Goal: Task Accomplishment & Management: Use online tool/utility

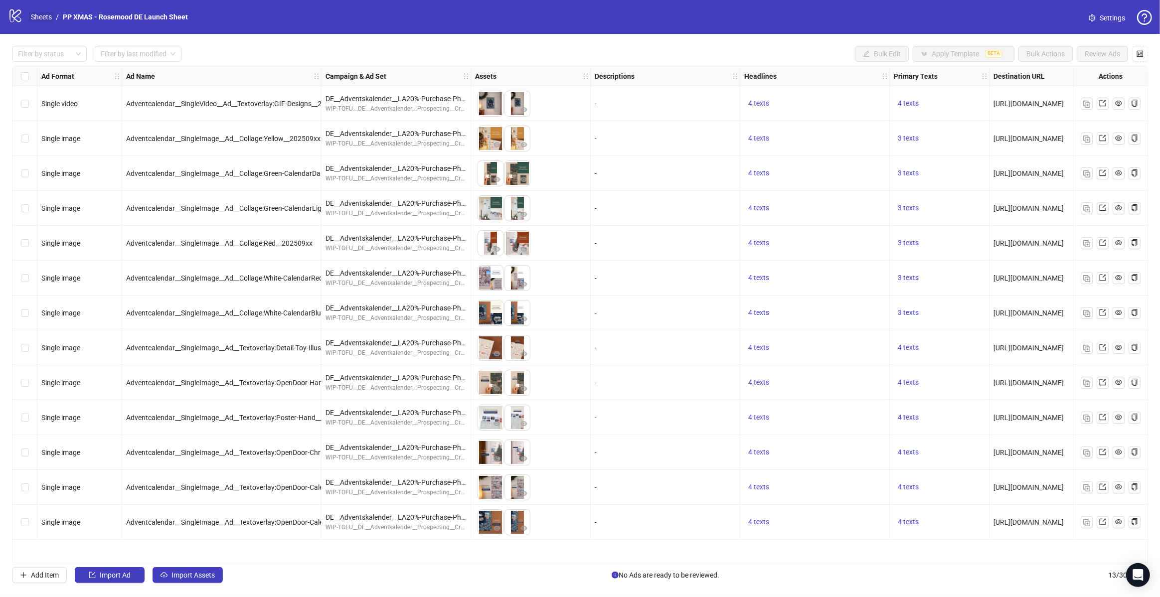
click at [44, 20] on link "Sheets" at bounding box center [41, 16] width 25 height 11
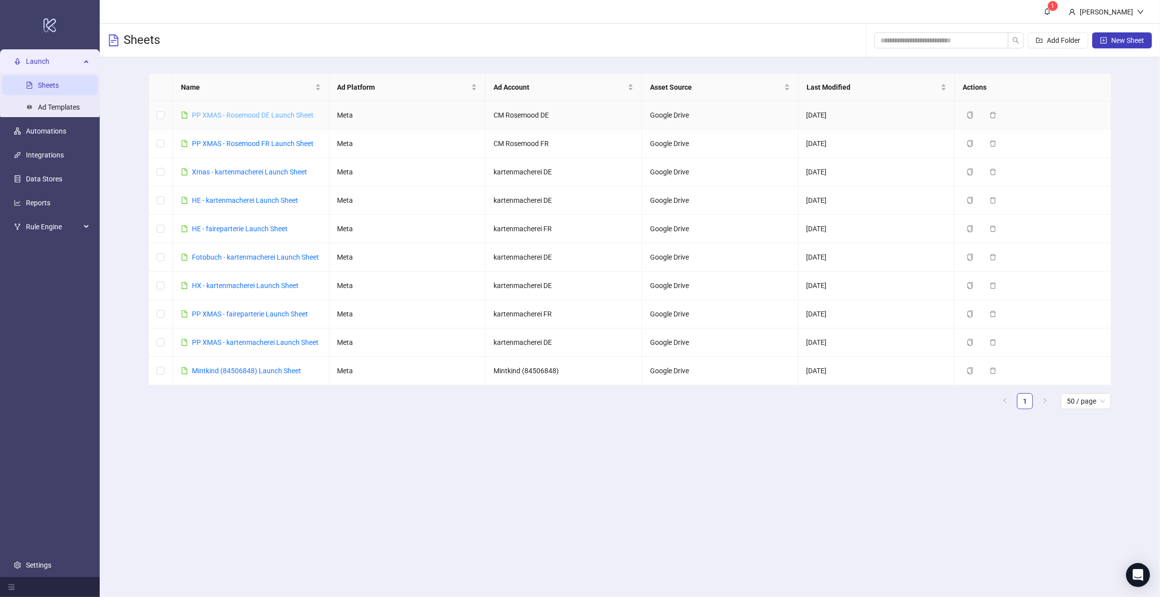
click at [268, 112] on link "PP XMAS - Rosemood DE Launch Sheet" at bounding box center [253, 115] width 122 height 8
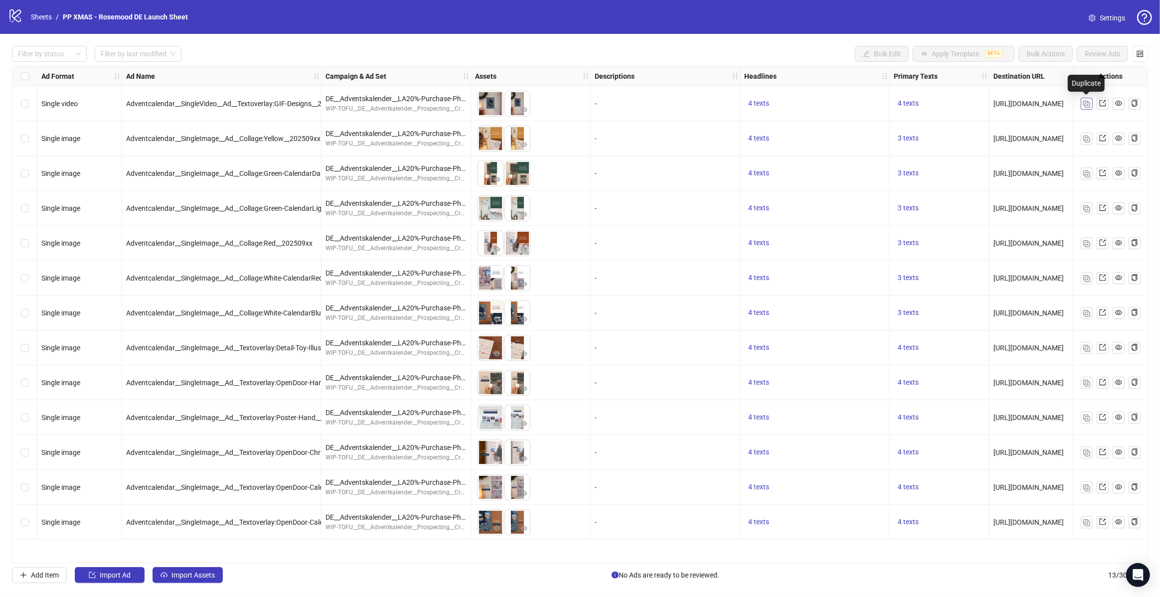
click at [1085, 106] on img "button" at bounding box center [1086, 104] width 7 height 7
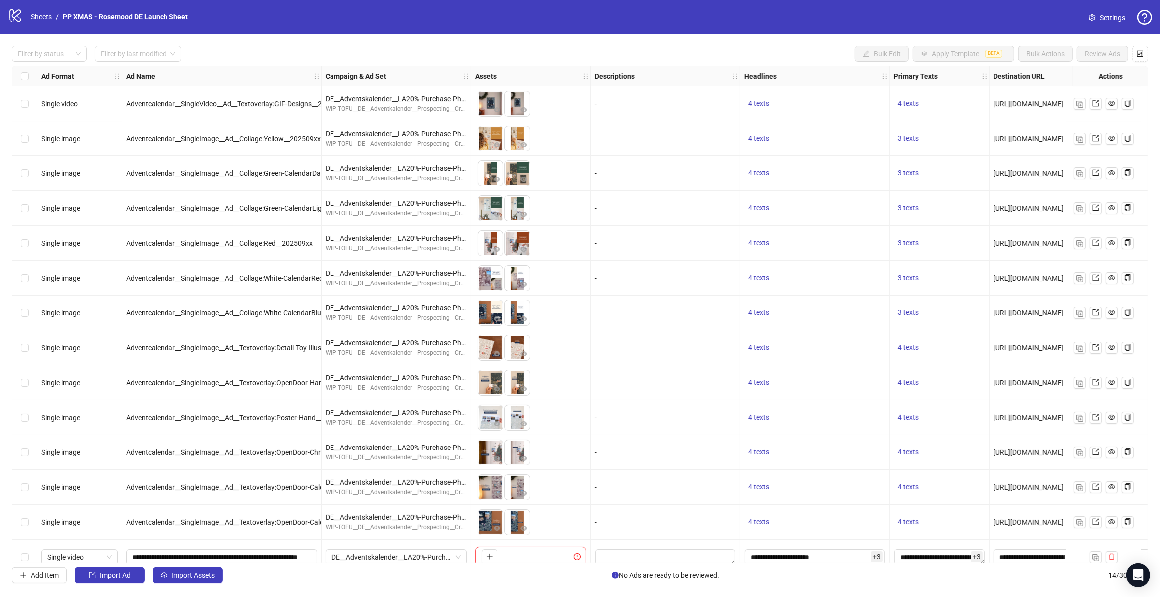
scroll to position [15, 0]
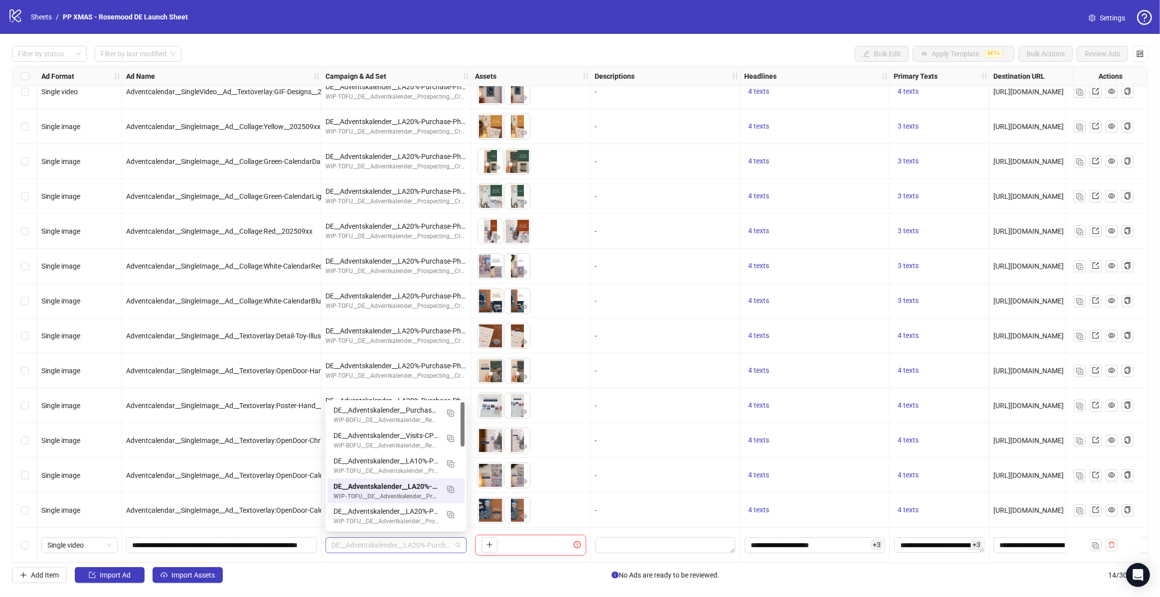
click at [435, 542] on span "DE__Adventskalender__LA20%-Purchase-Photoproduct__Route:Textoverlay__w/o-Min__2…" at bounding box center [396, 545] width 129 height 15
paste input "**********"
type input "**********"
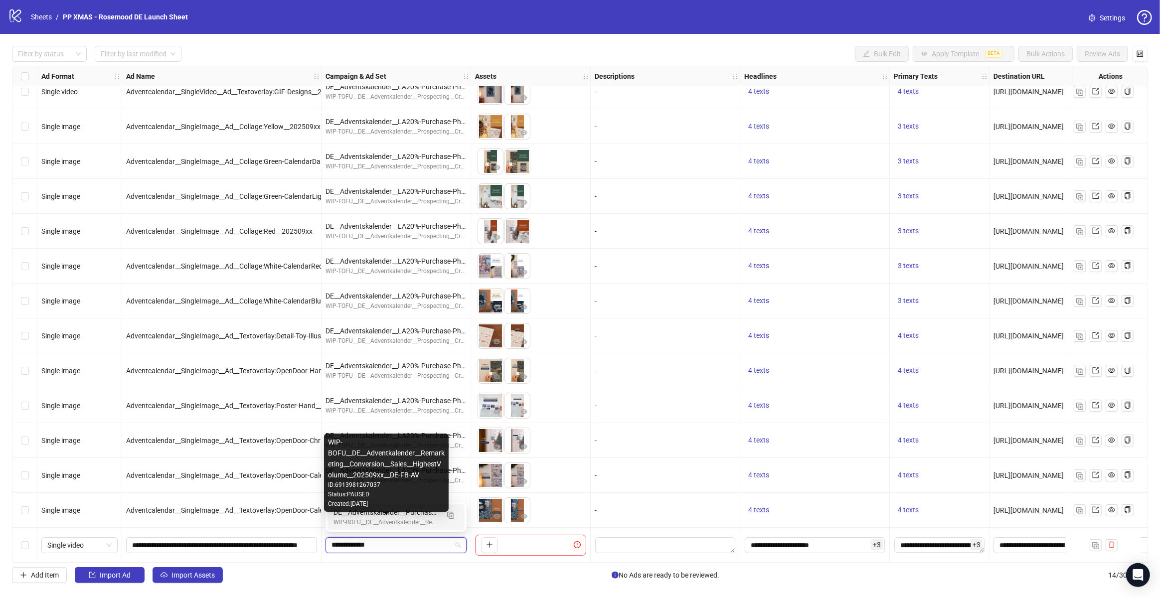
click at [412, 521] on div "WIP-BOFU__DE__Adventkalender__Remarketing__Conversion__Sales__HighestVolume__20…" at bounding box center [386, 522] width 105 height 9
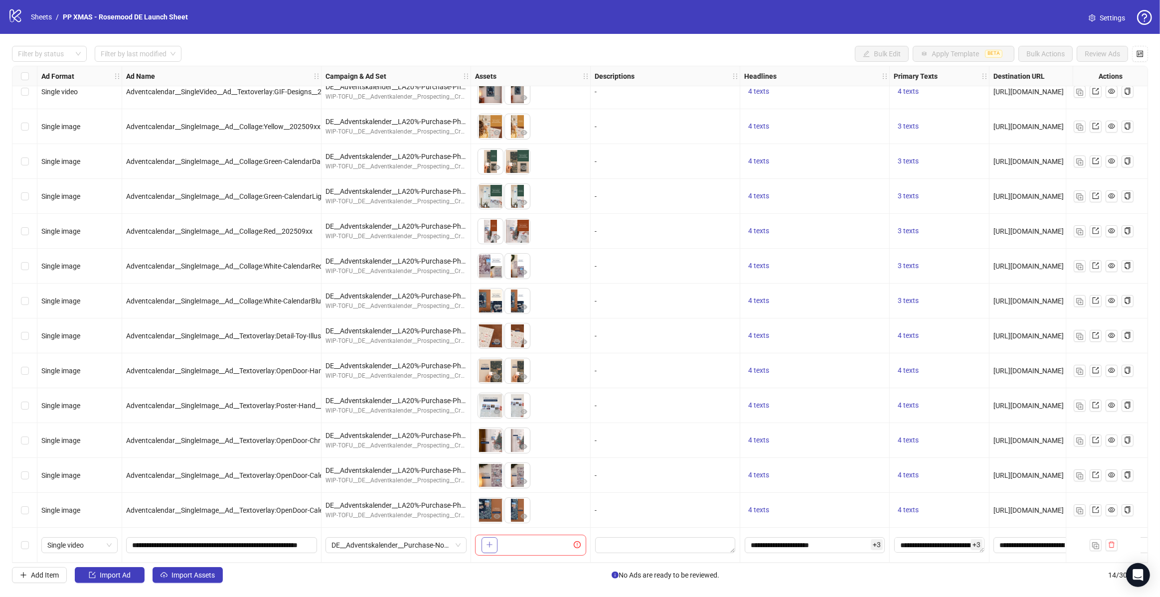
click at [487, 543] on icon "plus" at bounding box center [489, 544] width 7 height 7
click at [664, 545] on textarea "Edit values" at bounding box center [665, 545] width 140 height 16
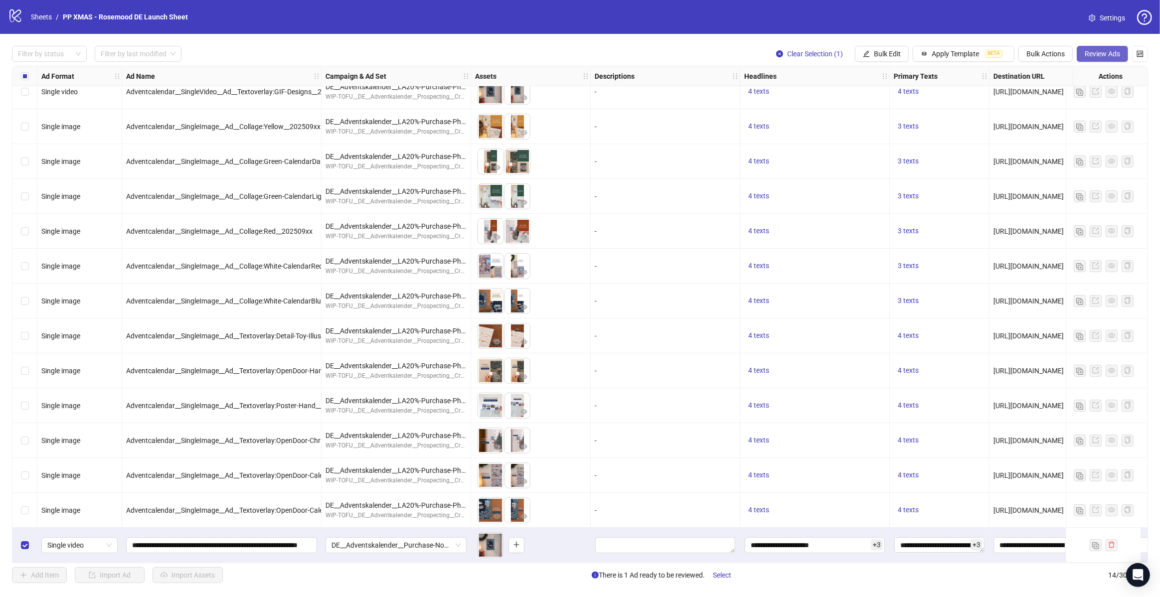
click at [1101, 53] on span "Review Ads" at bounding box center [1102, 54] width 35 height 8
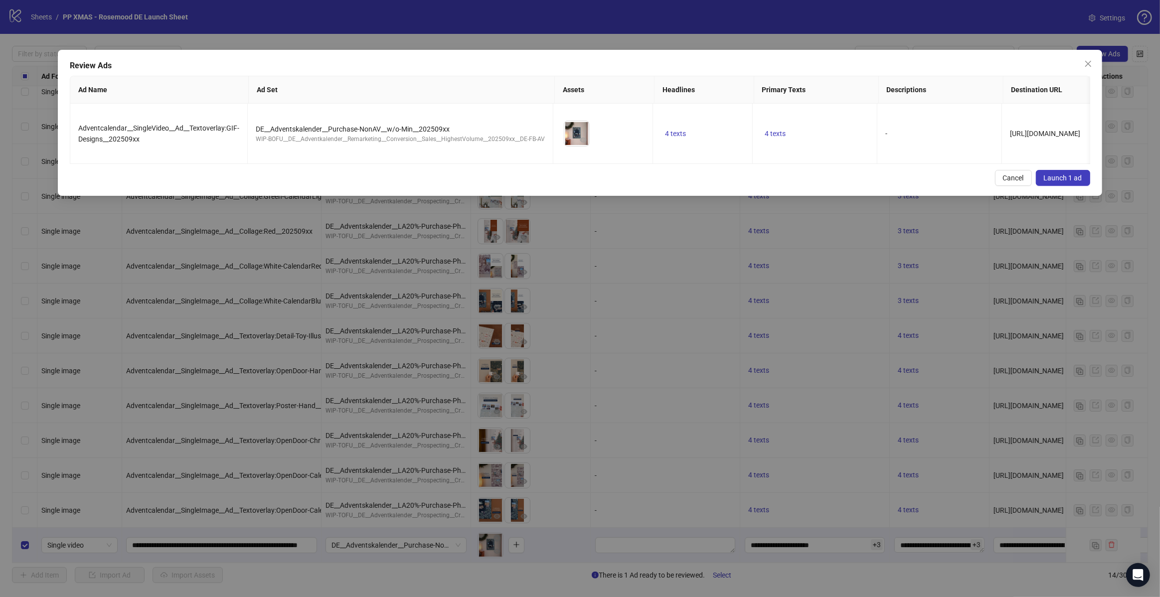
click at [1066, 180] on span "Launch 1 ad" at bounding box center [1063, 178] width 38 height 8
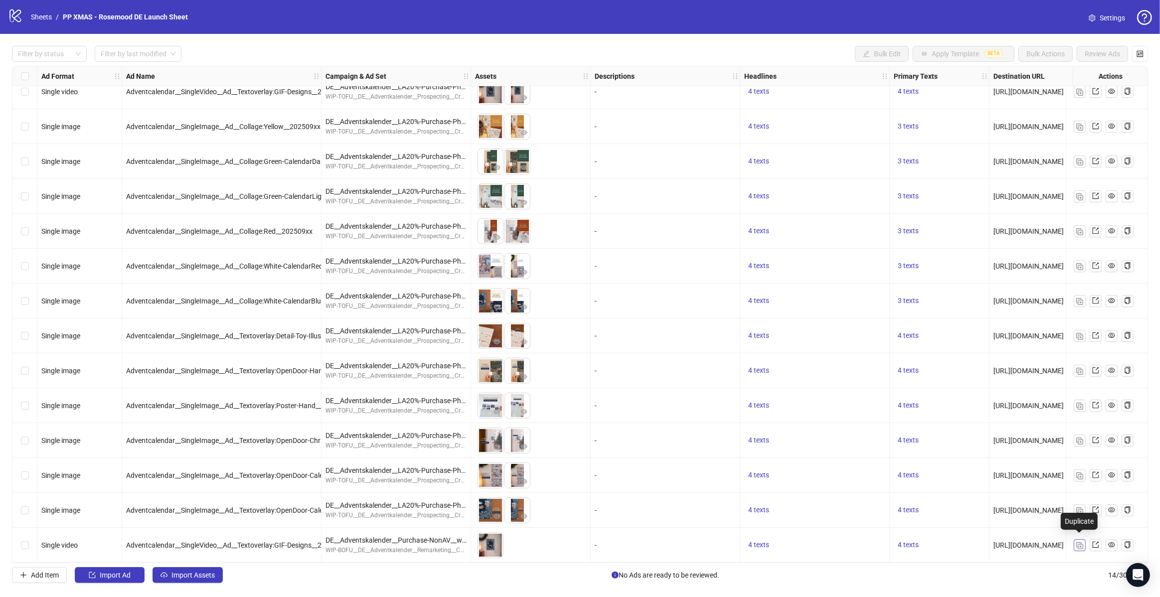
click at [1079, 544] on img "button" at bounding box center [1079, 545] width 7 height 7
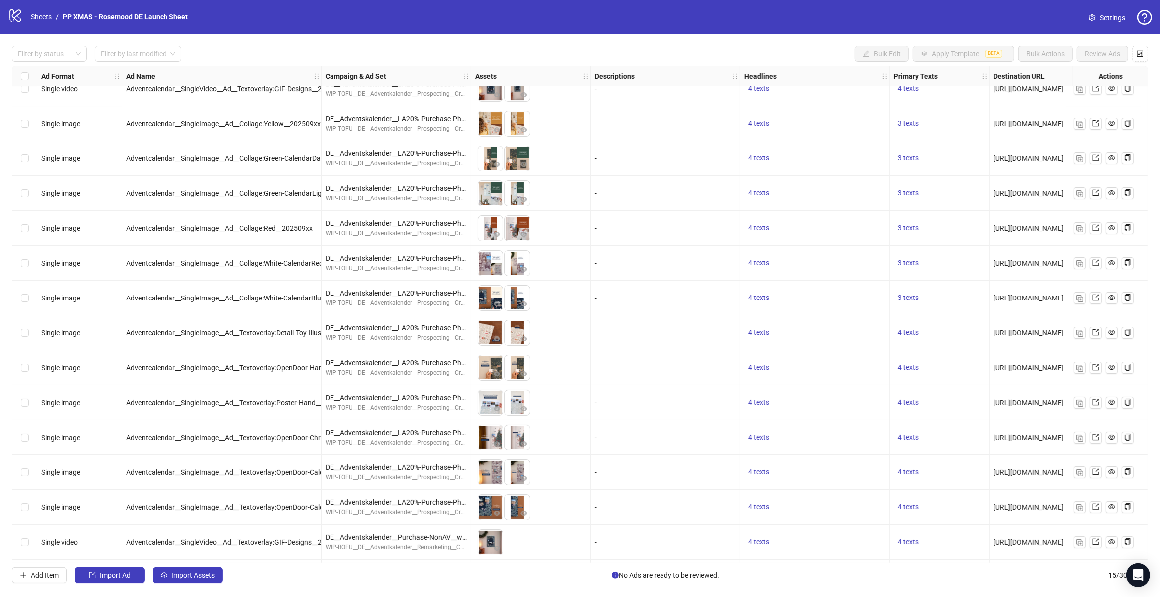
scroll to position [50, 0]
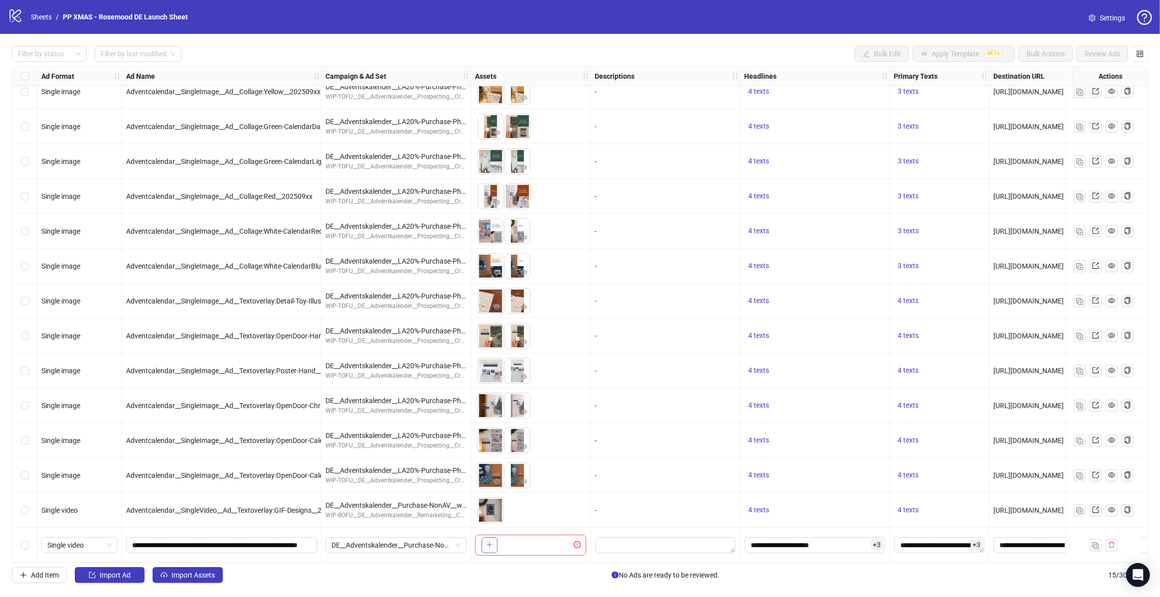
click at [486, 544] on icon "plus" at bounding box center [489, 544] width 7 height 7
click at [398, 542] on span "DE__Adventskalender__Purchase-NonAV__w/o-Min__202509xx" at bounding box center [396, 545] width 129 height 15
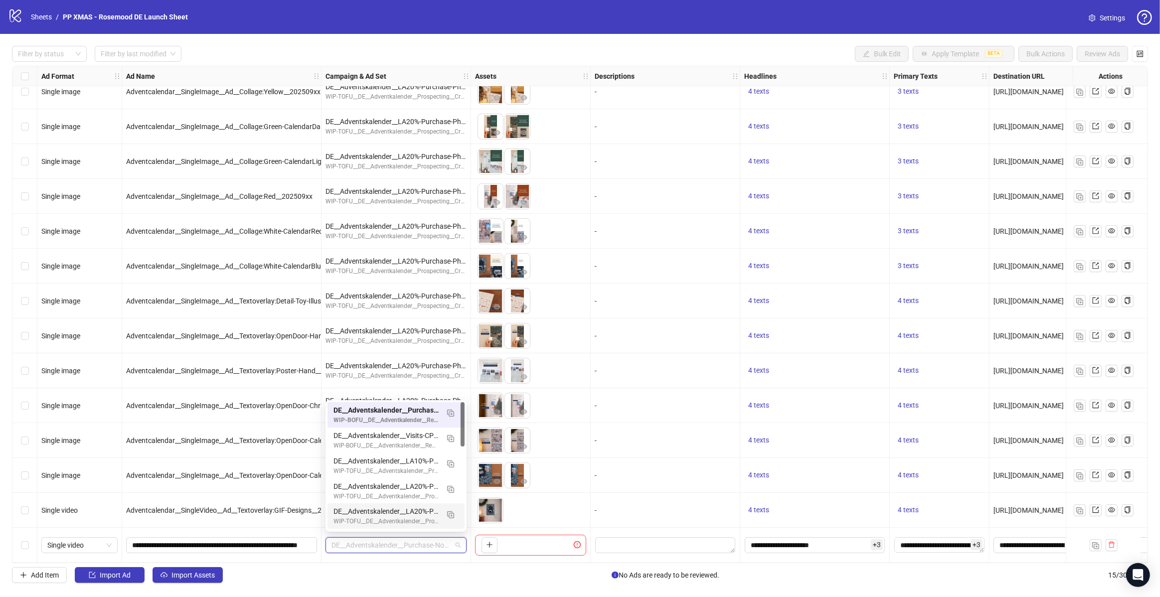
paste input "**********"
type input "**********"
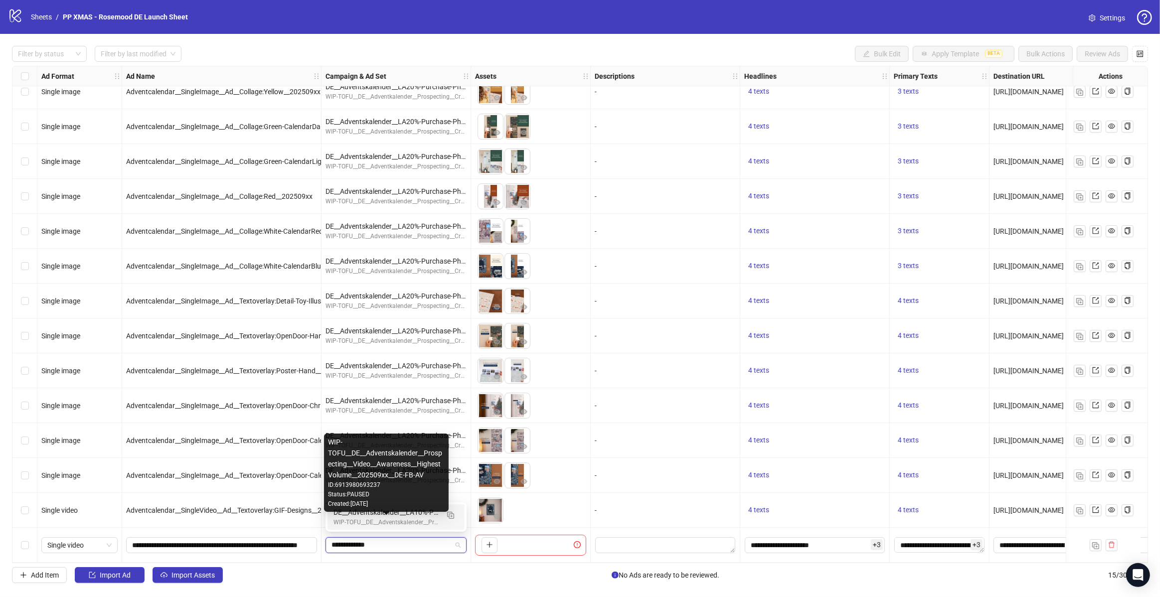
click at [391, 520] on div "WIP-TOFU__DE__Adventskalender__Prospecting__Video__Awareness__HighestVolume__20…" at bounding box center [386, 522] width 105 height 9
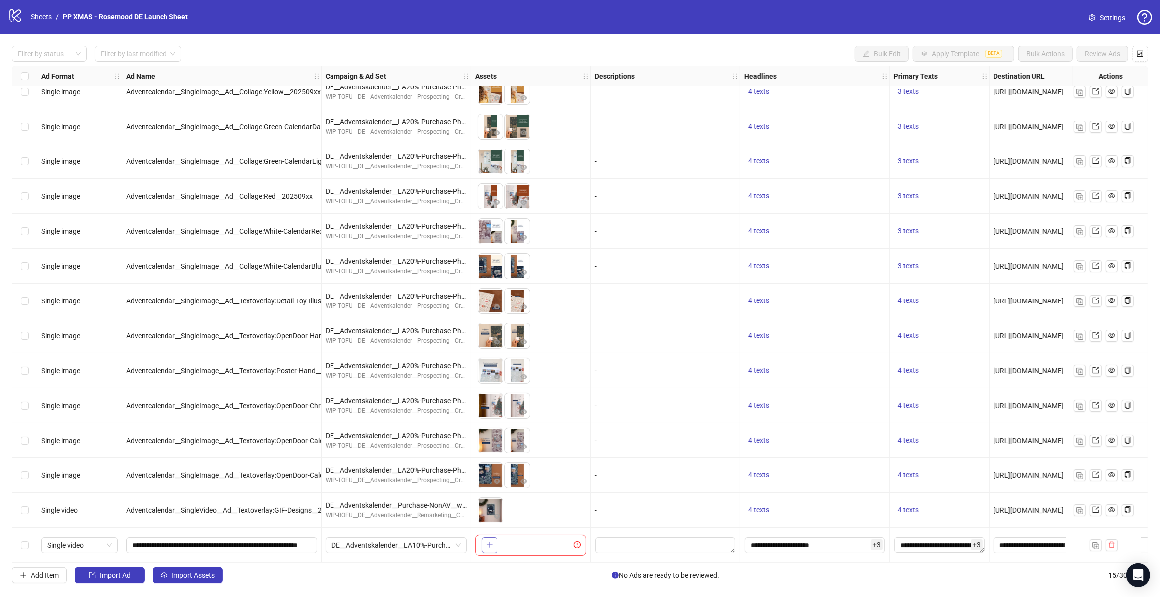
click at [489, 544] on icon "plus" at bounding box center [489, 544] width 0 height 5
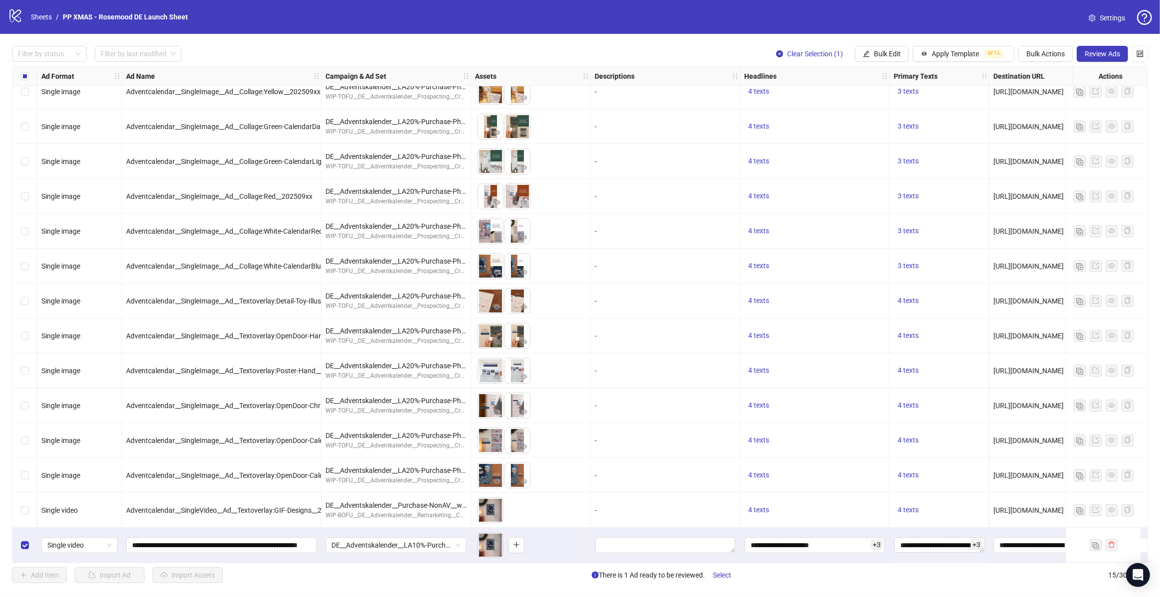
click at [1102, 58] on span "Review Ads" at bounding box center [1102, 54] width 35 height 8
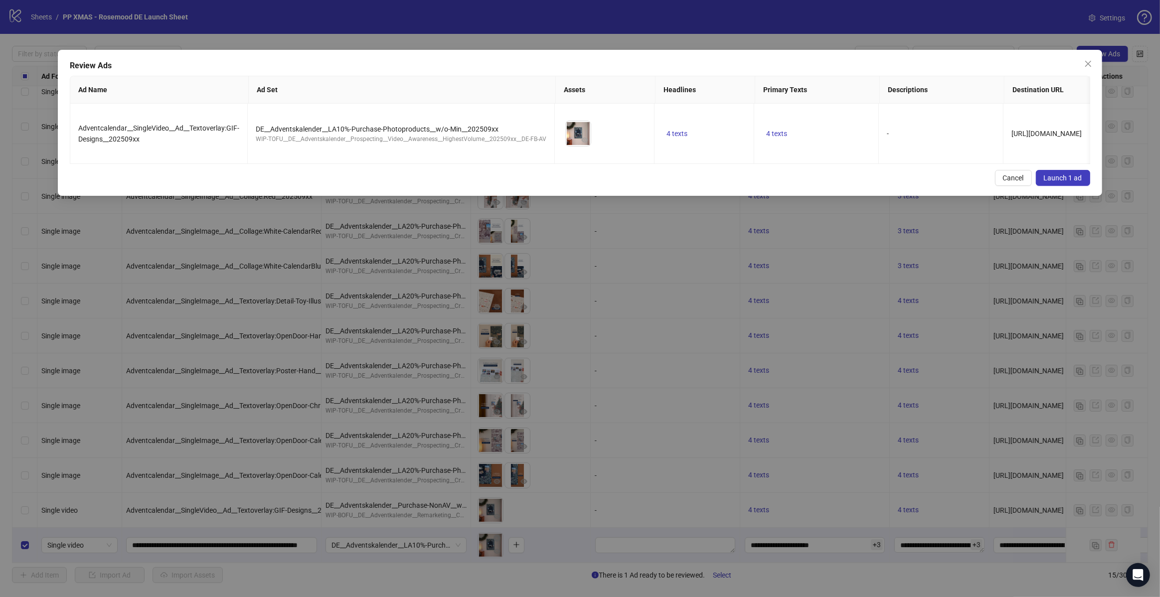
click at [1079, 180] on span "Launch 1 ad" at bounding box center [1063, 178] width 38 height 8
